Goal: Task Accomplishment & Management: Manage account settings

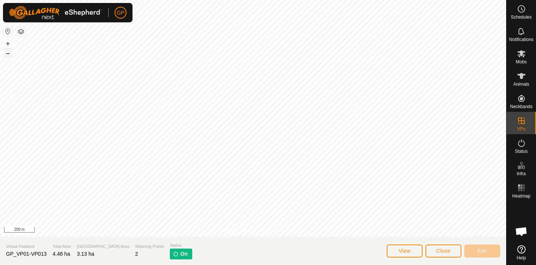
click at [9, 52] on button "–" at bounding box center [7, 53] width 9 height 9
click at [6, 45] on button "+" at bounding box center [7, 43] width 9 height 9
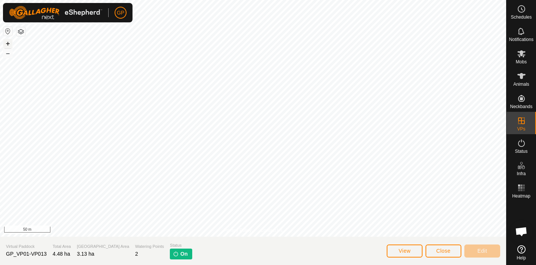
click at [6, 45] on button "+" at bounding box center [7, 43] width 9 height 9
click at [148, 241] on div "Privacy Policy Contact Us + – ⇧ i 5 m Virtual Paddock GP_VP01-VP013 Total Area …" at bounding box center [253, 132] width 506 height 265
click at [278, 265] on html "GP Schedules Notifications Mobs Animals Neckbands VPs Status Infra Heatmap Help…" at bounding box center [268, 132] width 536 height 265
click at [137, 254] on div "Privacy Policy Contact Us + – ⇧ i 5 m Virtual Paddock GP_VP01-VP013 Total Area …" at bounding box center [253, 132] width 506 height 265
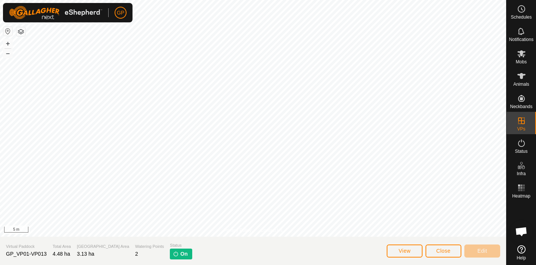
click at [270, 265] on html "GP Schedules Notifications Mobs Animals Neckbands VPs Status Infra Heatmap Help…" at bounding box center [268, 132] width 536 height 265
click at [257, 265] on html "GP Schedules Notifications Mobs Animals Neckbands VPs Status Infra Heatmap Help…" at bounding box center [268, 132] width 536 height 265
click at [191, 265] on html "GP Schedules Notifications Mobs Animals Neckbands VPs Status Infra Heatmap Help…" at bounding box center [268, 132] width 536 height 265
click at [9, 52] on button "–" at bounding box center [7, 53] width 9 height 9
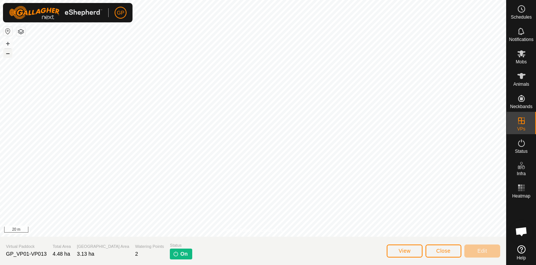
click at [9, 52] on button "–" at bounding box center [7, 53] width 9 height 9
click at [398, 251] on button "View" at bounding box center [404, 251] width 36 height 13
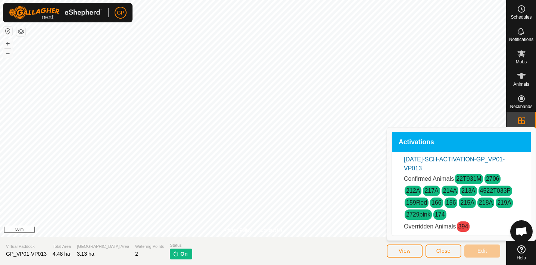
click at [398, 251] on button "View" at bounding box center [404, 251] width 36 height 13
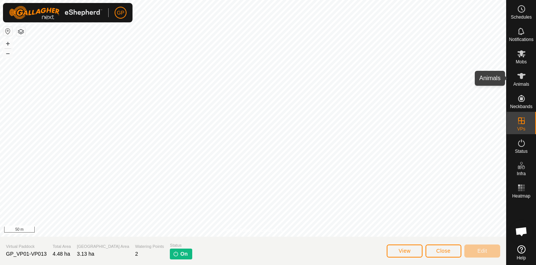
click at [521, 79] on icon at bounding box center [521, 76] width 9 height 9
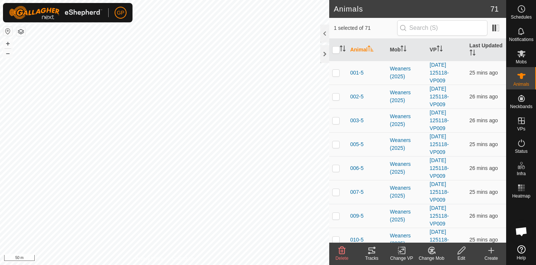
click at [460, 251] on icon at bounding box center [461, 250] width 9 height 9
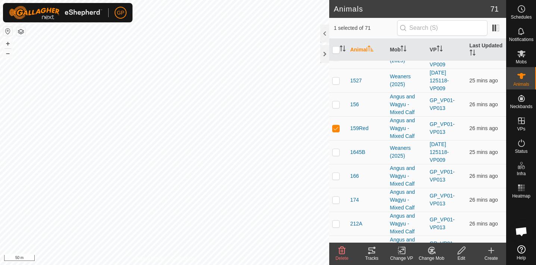
scroll to position [680, 0]
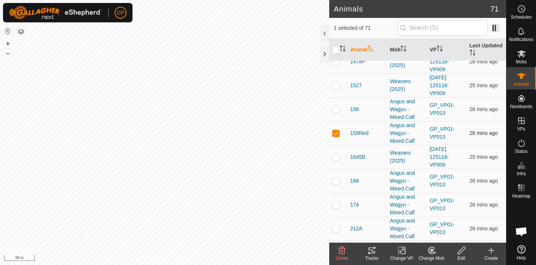
click at [331, 133] on td at bounding box center [338, 133] width 18 height 24
checkbox input "false"
click at [358, 134] on span "159Red" at bounding box center [359, 133] width 18 height 8
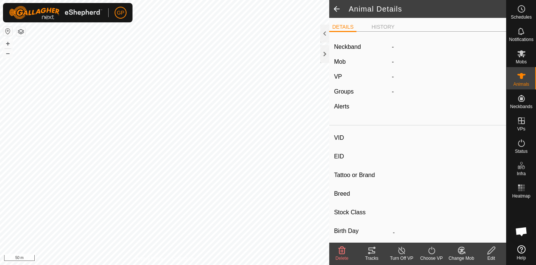
type input "159Red"
type input "-"
type input "Angus"
type input "-"
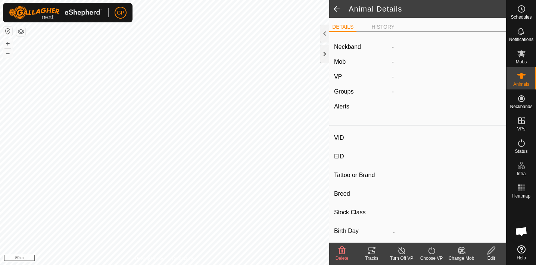
type input "0 kg"
type input "-"
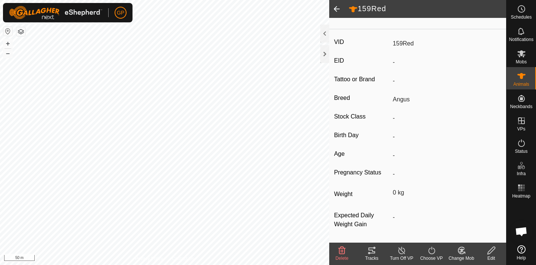
scroll to position [99, 0]
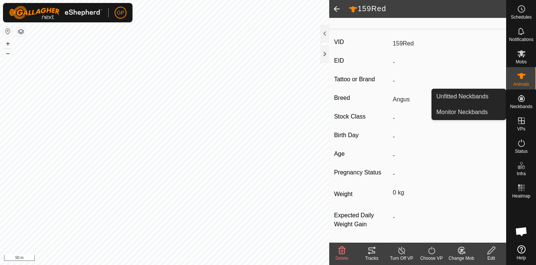
click at [522, 104] on es-neckbands-svg-icon at bounding box center [520, 99] width 13 height 12
click at [475, 113] on link "Monitor Neckbands" at bounding box center [469, 112] width 74 height 15
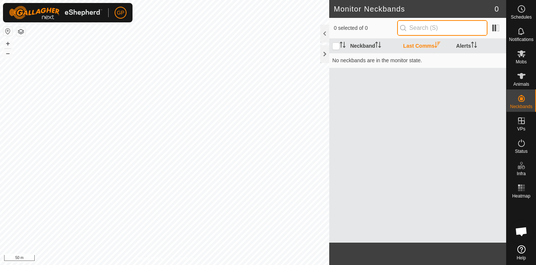
click at [427, 29] on input "text" at bounding box center [442, 28] width 90 height 16
click at [367, 46] on th "Neckband" at bounding box center [373, 46] width 53 height 15
click at [422, 46] on th "Last Comms" at bounding box center [426, 46] width 53 height 15
click at [466, 46] on th "Alerts" at bounding box center [479, 46] width 53 height 15
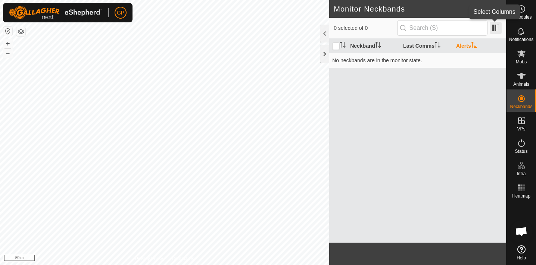
click at [497, 31] on span at bounding box center [495, 28] width 12 height 12
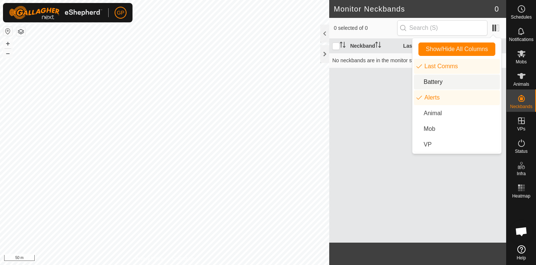
click at [441, 78] on li "Battery" at bounding box center [457, 82] width 86 height 15
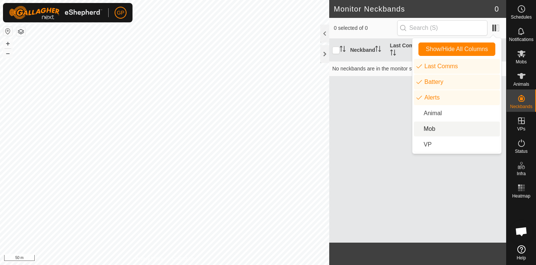
click at [382, 128] on div "Neckband Last Comms Battery Alerts No neckbands are in the monitor state." at bounding box center [417, 141] width 177 height 204
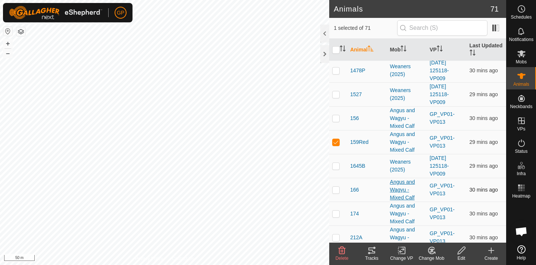
scroll to position [671, 0]
click at [338, 0] on html "GP Schedules Notifications Mobs Animals Neckbands VPs Status Infra Heatmap Help…" at bounding box center [268, 132] width 536 height 265
click at [356, 0] on html "GP Schedules Notifications Mobs Animals Neckbands VPs Status Infra Heatmap Help…" at bounding box center [268, 132] width 536 height 265
click at [414, 0] on html "GP Schedules Notifications Mobs Animals Neckbands VPs Status Infra Heatmap Help…" at bounding box center [268, 132] width 536 height 265
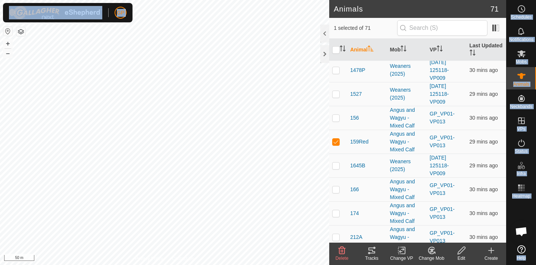
drag, startPoint x: 325, startPoint y: 32, endPoint x: 400, endPoint y: -49, distance: 110.8
click at [400, 0] on html "GP Schedules Notifications Mobs Animals Neckbands VPs Status Infra Heatmap Help…" at bounding box center [268, 132] width 536 height 265
click at [348, 217] on div "Animals 71 1 selected of 71 Animal Mob VP Last Updated 001-5 Weaners (2025) 202…" at bounding box center [253, 132] width 506 height 265
click at [528, 16] on span "Schedules" at bounding box center [520, 17] width 21 height 4
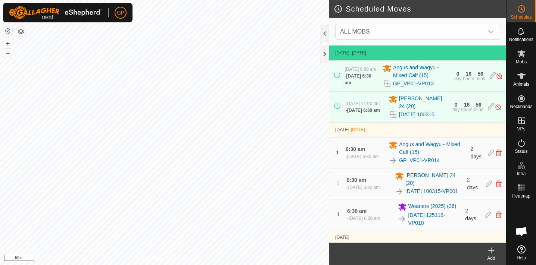
click at [528, 16] on span "Schedules" at bounding box center [520, 17] width 21 height 4
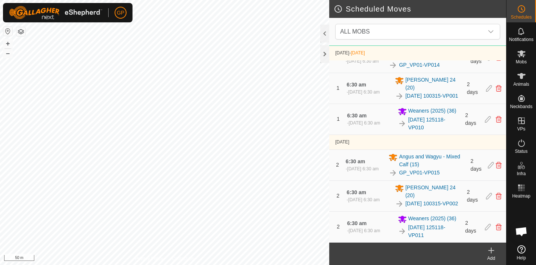
scroll to position [196, 0]
